Goal: Find specific page/section: Find specific page/section

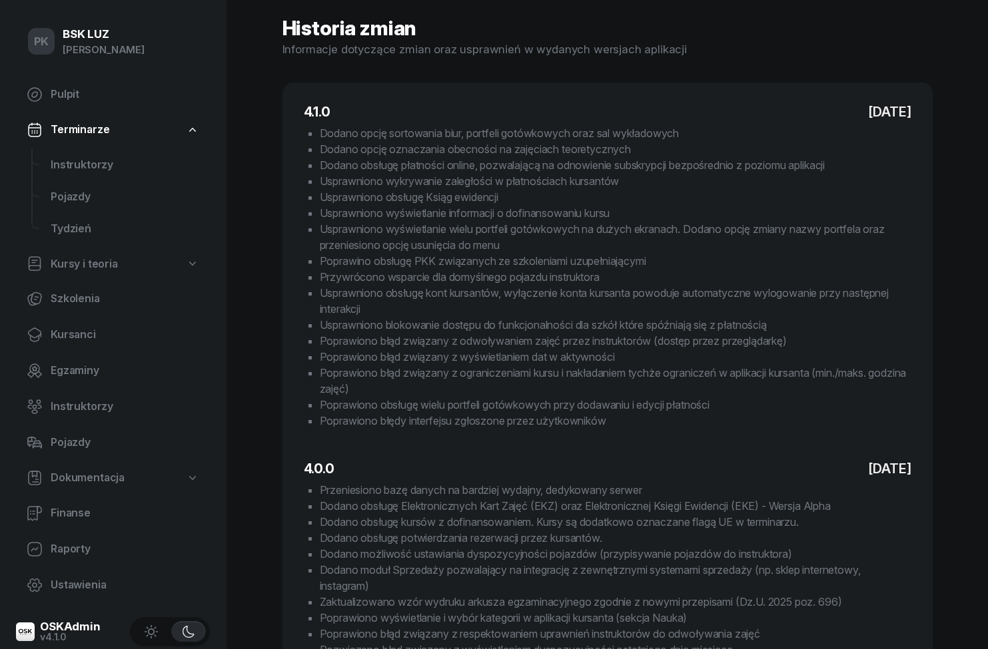
click at [69, 166] on span "Instruktorzy" at bounding box center [125, 165] width 149 height 17
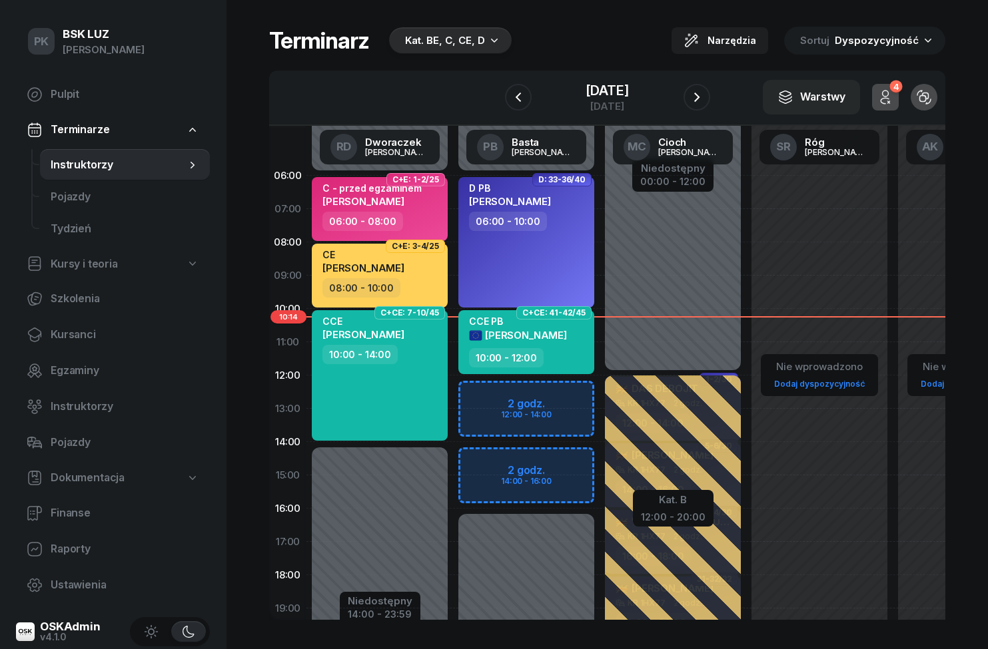
click at [478, 49] on div "Kat. BE, C, CE, D" at bounding box center [450, 40] width 123 height 27
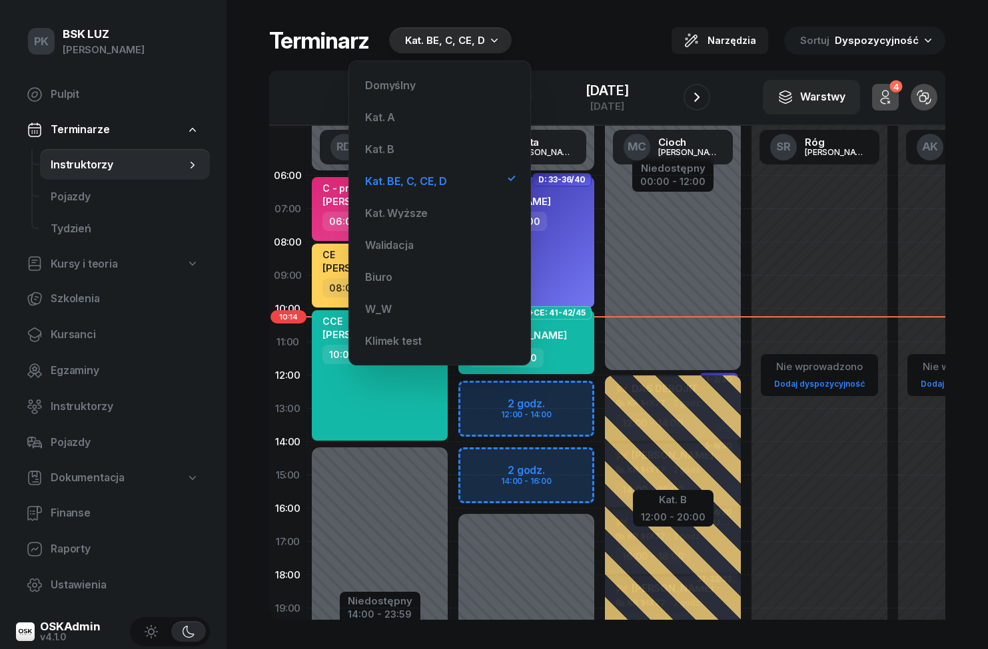
click at [406, 106] on div "Kat. A" at bounding box center [440, 117] width 160 height 27
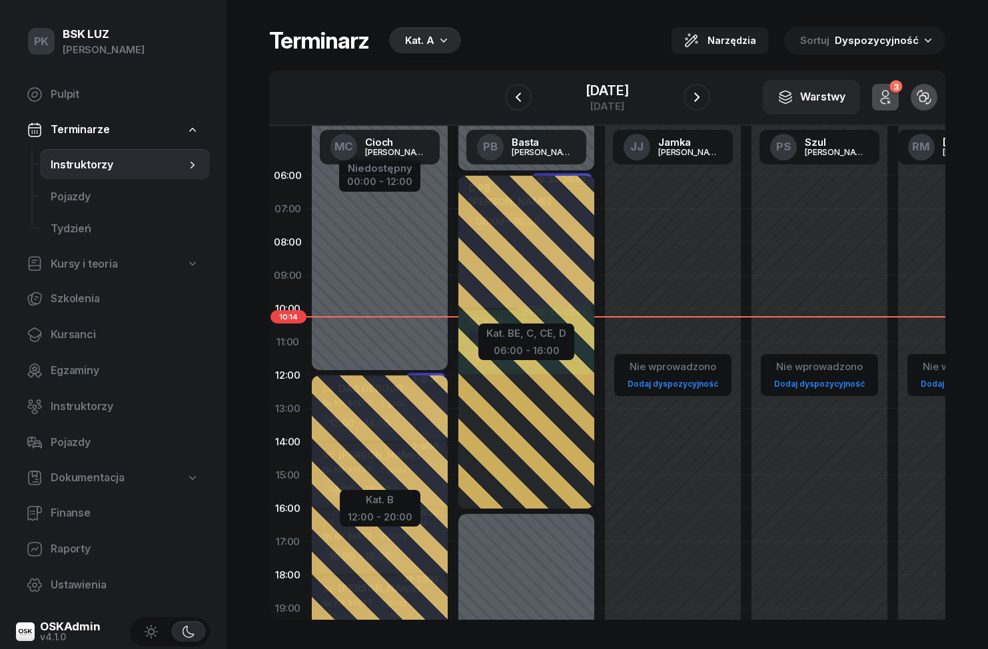
click at [445, 52] on div "Kat. A" at bounding box center [425, 40] width 72 height 27
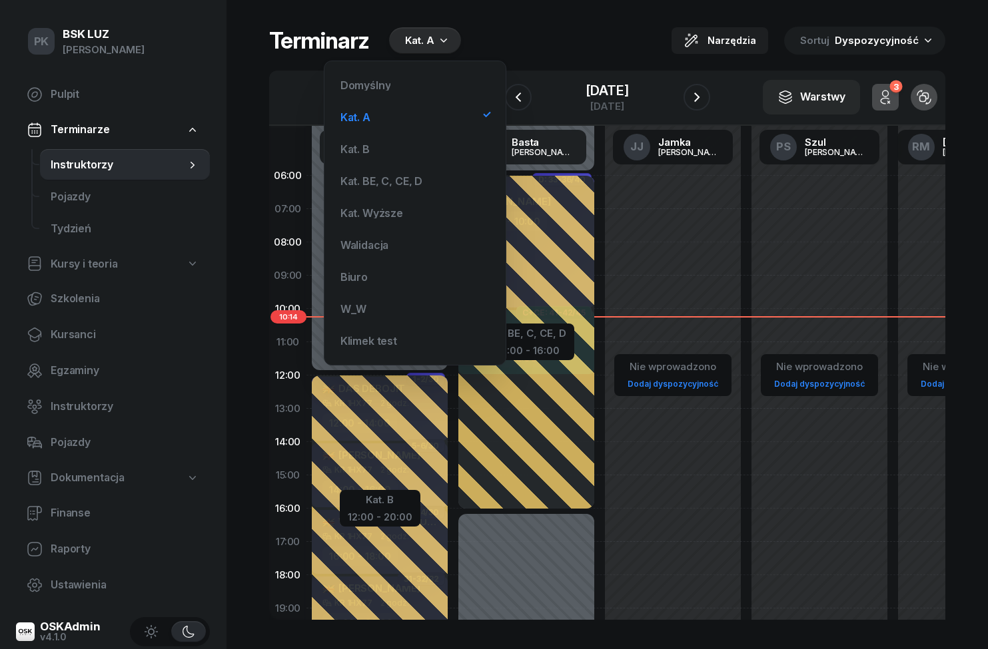
click at [392, 149] on div "Kat. B" at bounding box center [415, 149] width 160 height 27
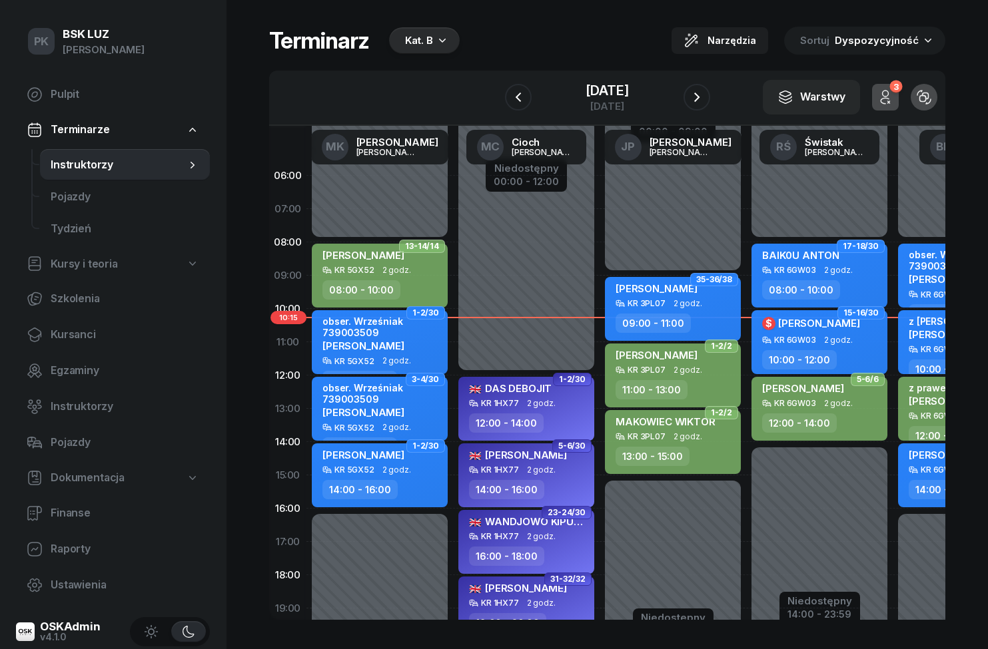
click at [710, 94] on button "button" at bounding box center [696, 97] width 27 height 27
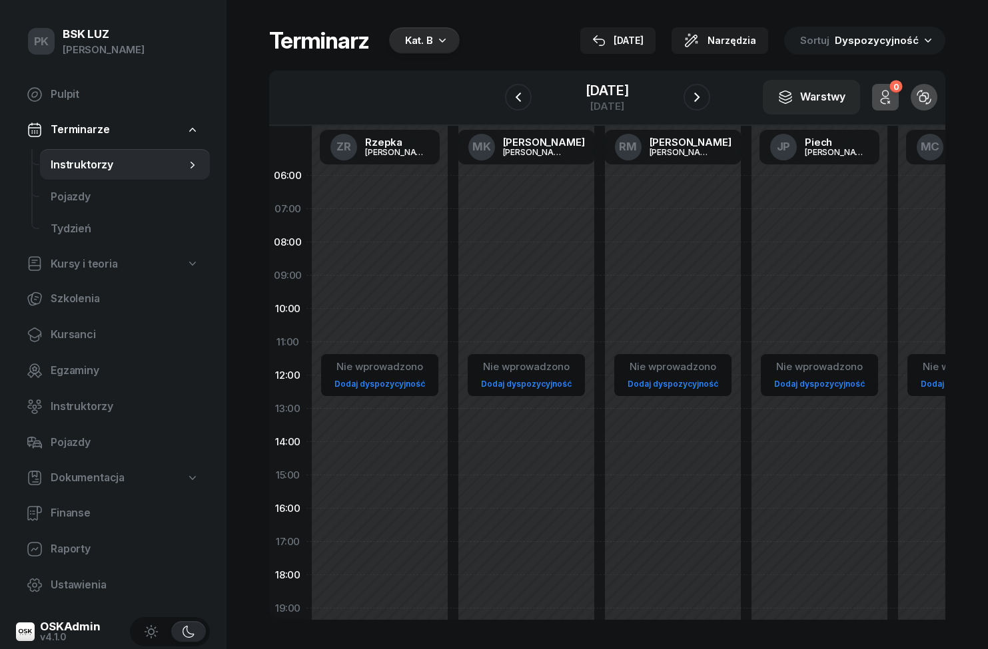
click at [710, 105] on button "button" at bounding box center [696, 97] width 27 height 27
